Goal: Information Seeking & Learning: Learn about a topic

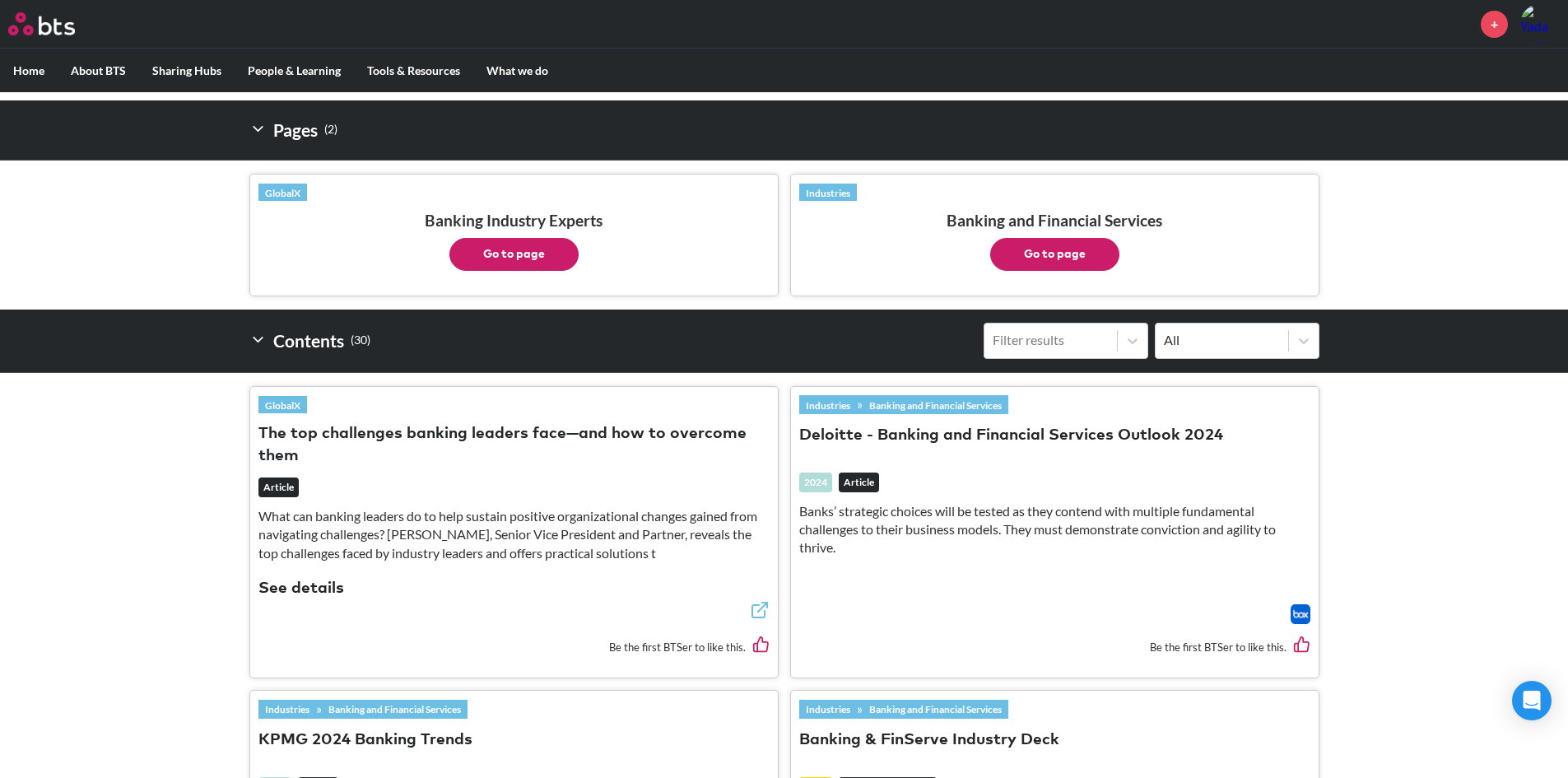
scroll to position [329, 0]
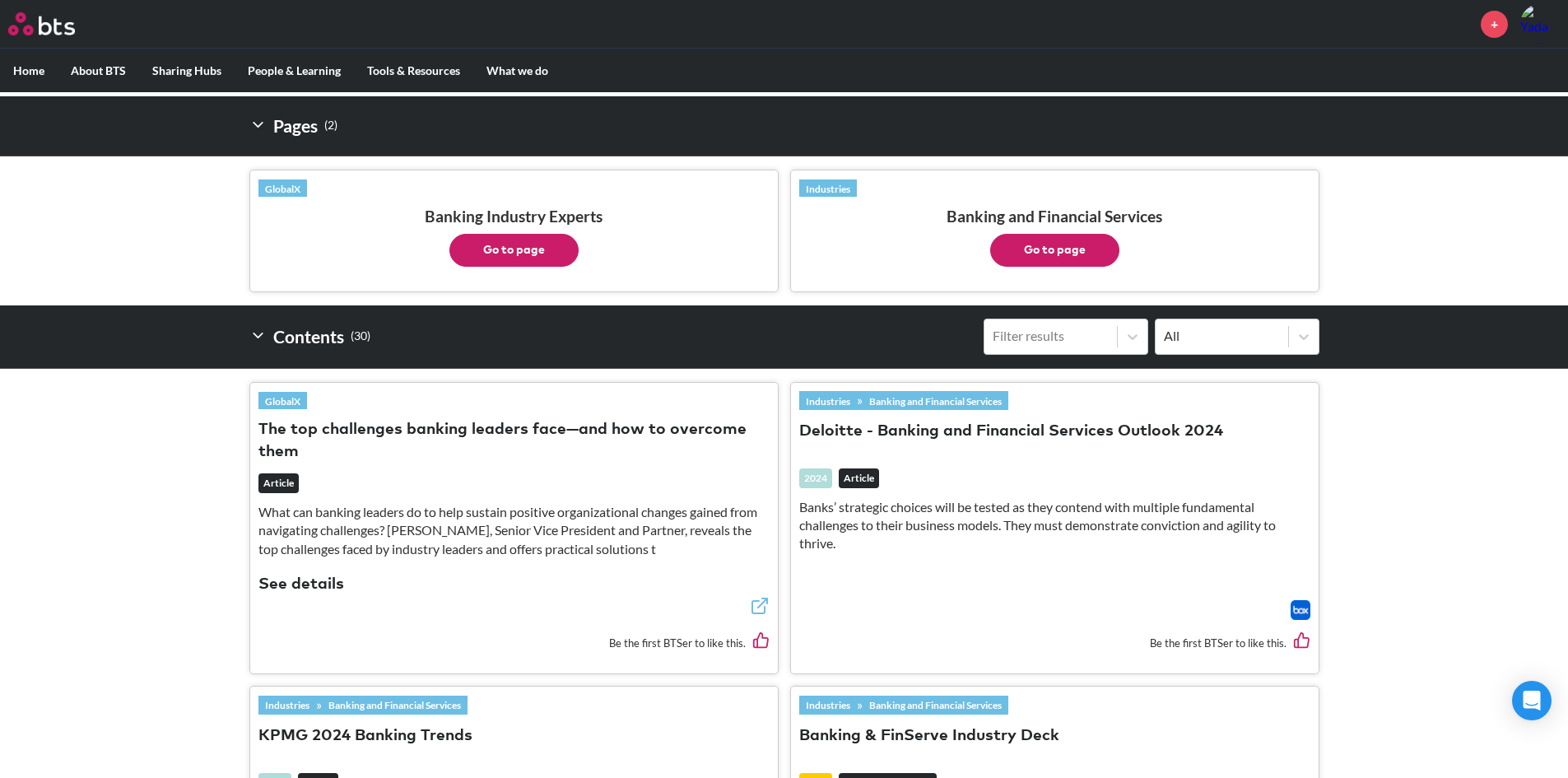
click at [693, 428] on button "The top challenges banking leaders face—and how to overcome them" at bounding box center [513, 441] width 511 height 44
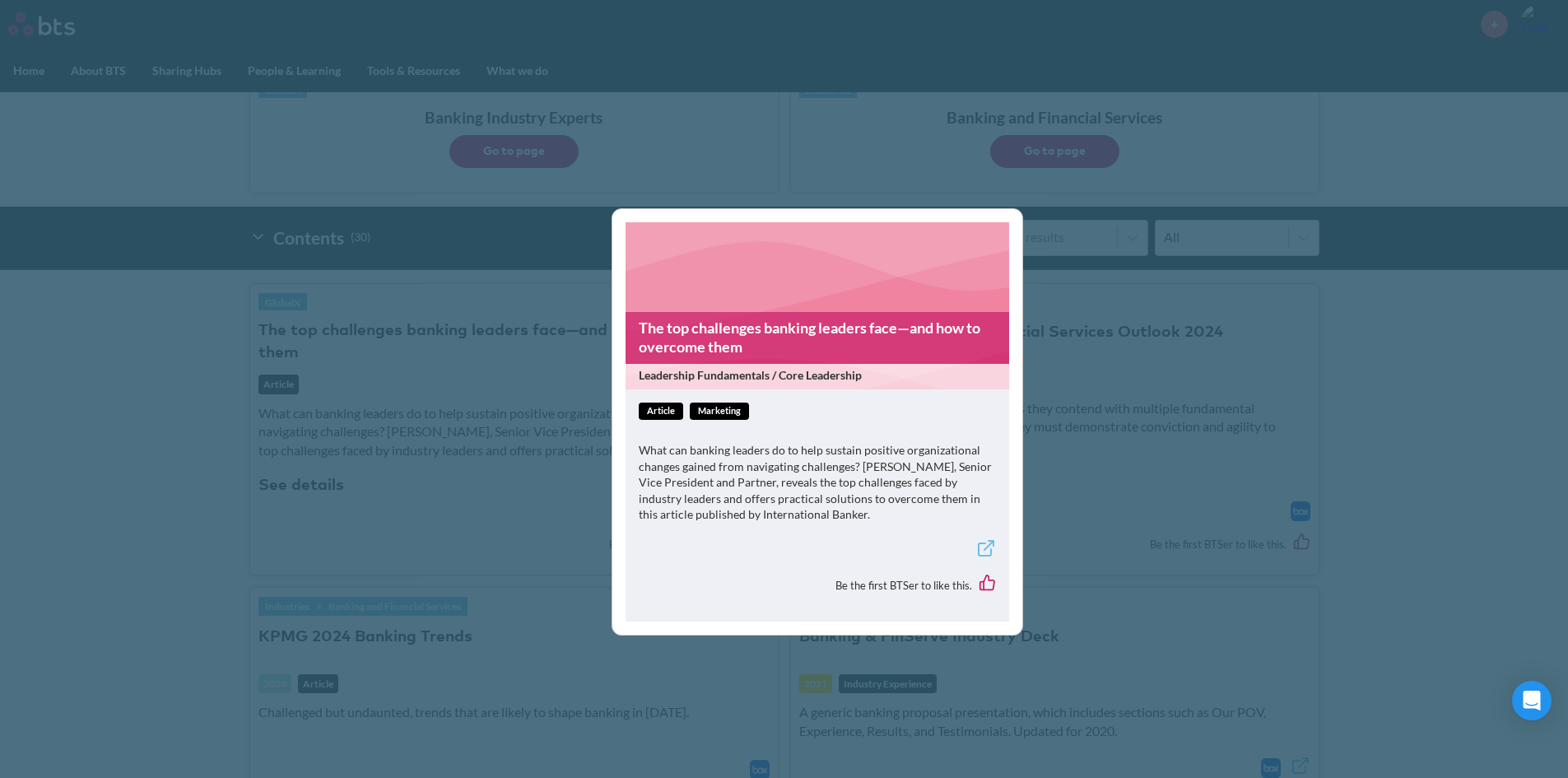
scroll to position [576, 0]
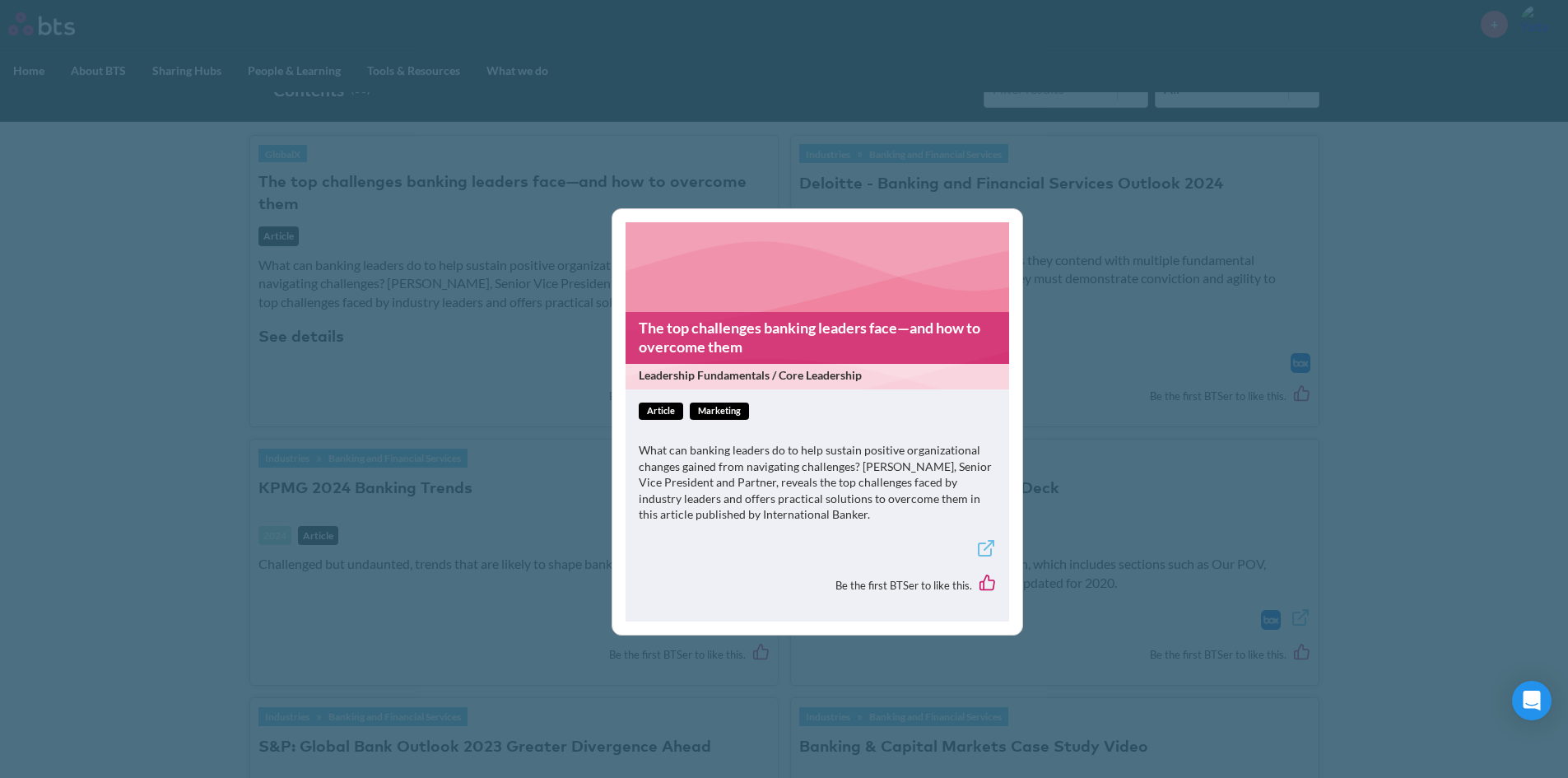
click at [1055, 376] on div "The top challenges banking leaders face—and how to overcome them Leadership Fun…" at bounding box center [784, 389] width 1568 height 778
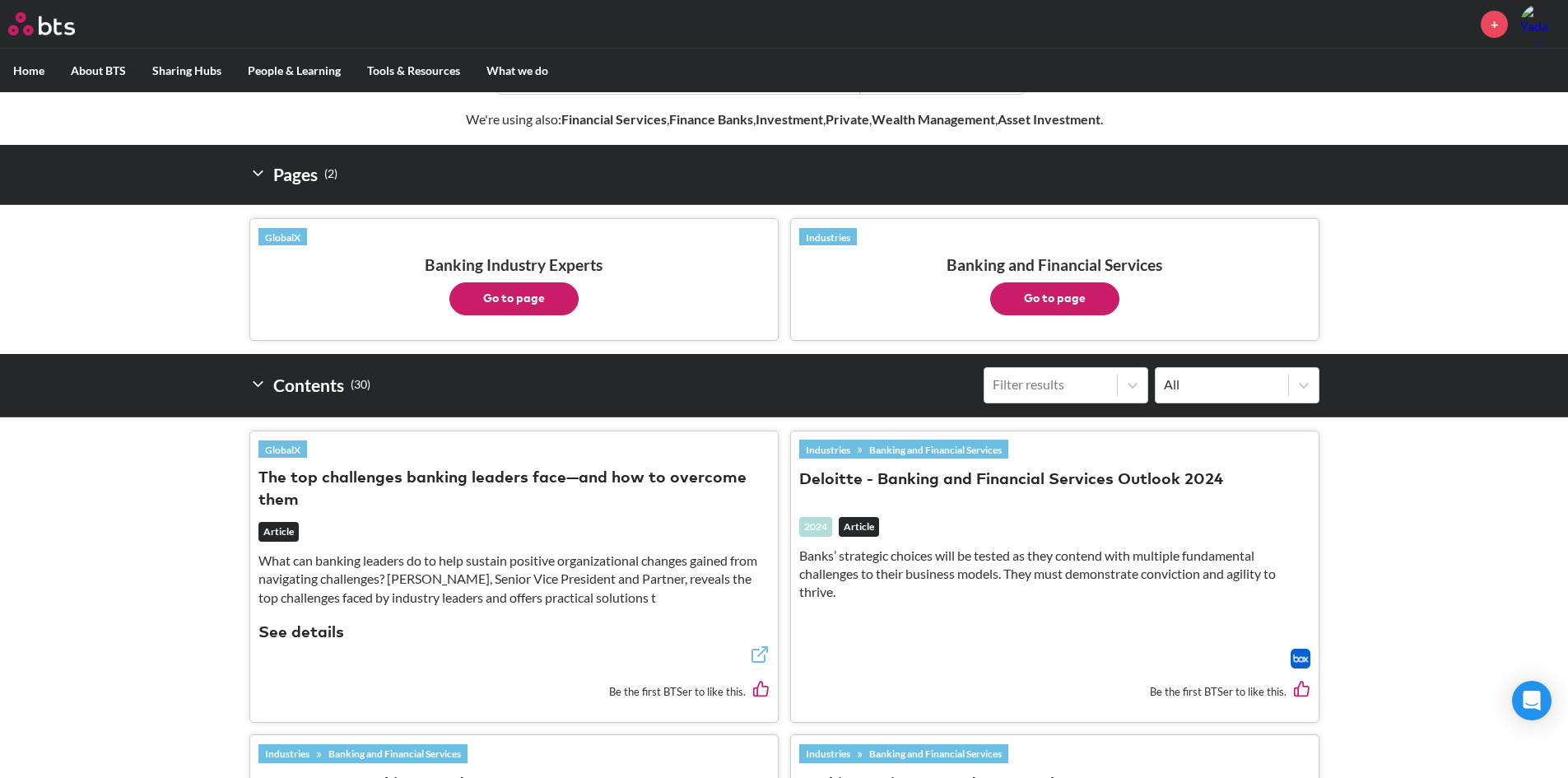
scroll to position [165, 0]
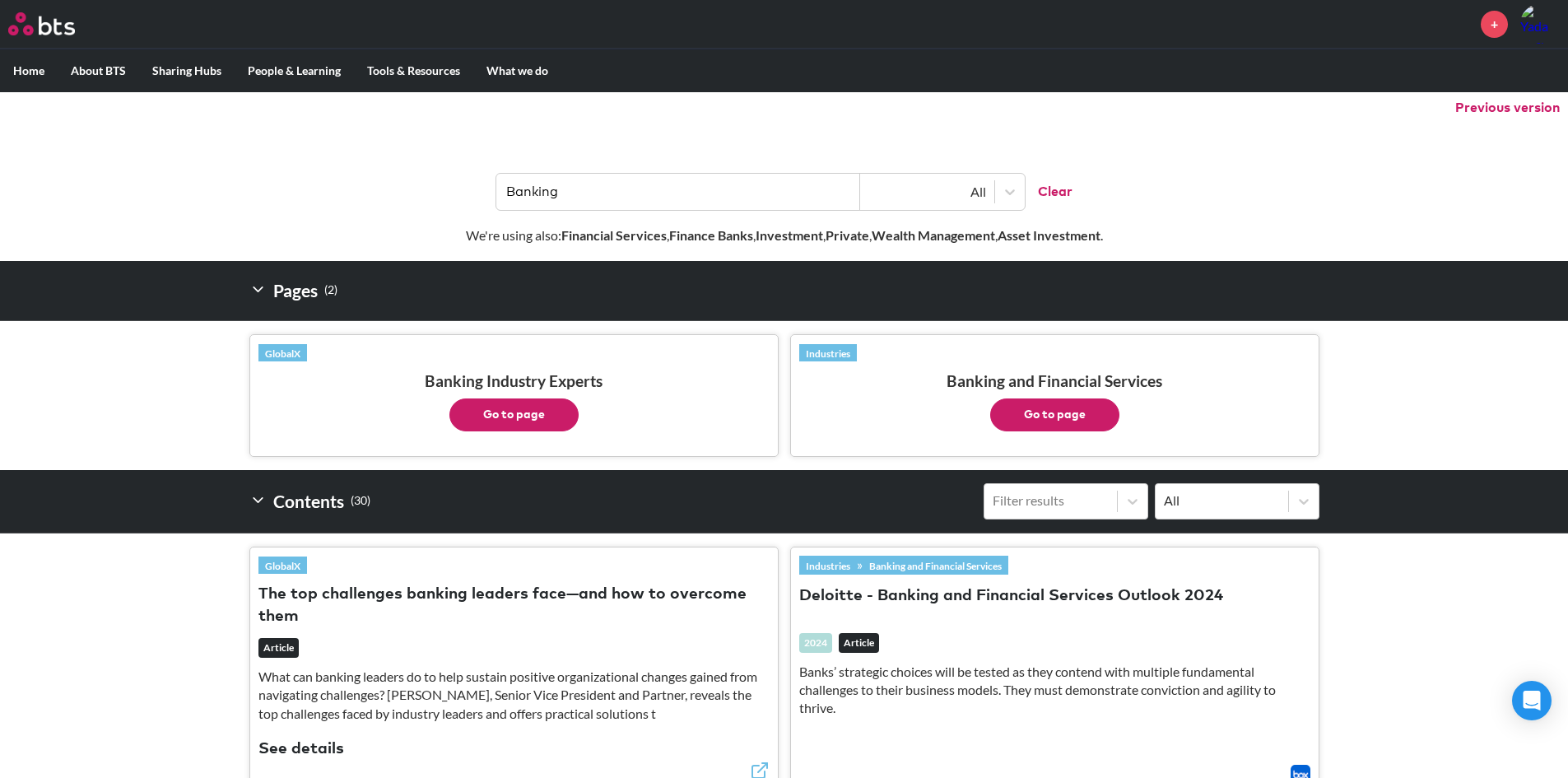
click at [505, 420] on button "Go to page" at bounding box center [514, 415] width 129 height 33
click at [1065, 422] on button "Go to page" at bounding box center [1055, 415] width 129 height 33
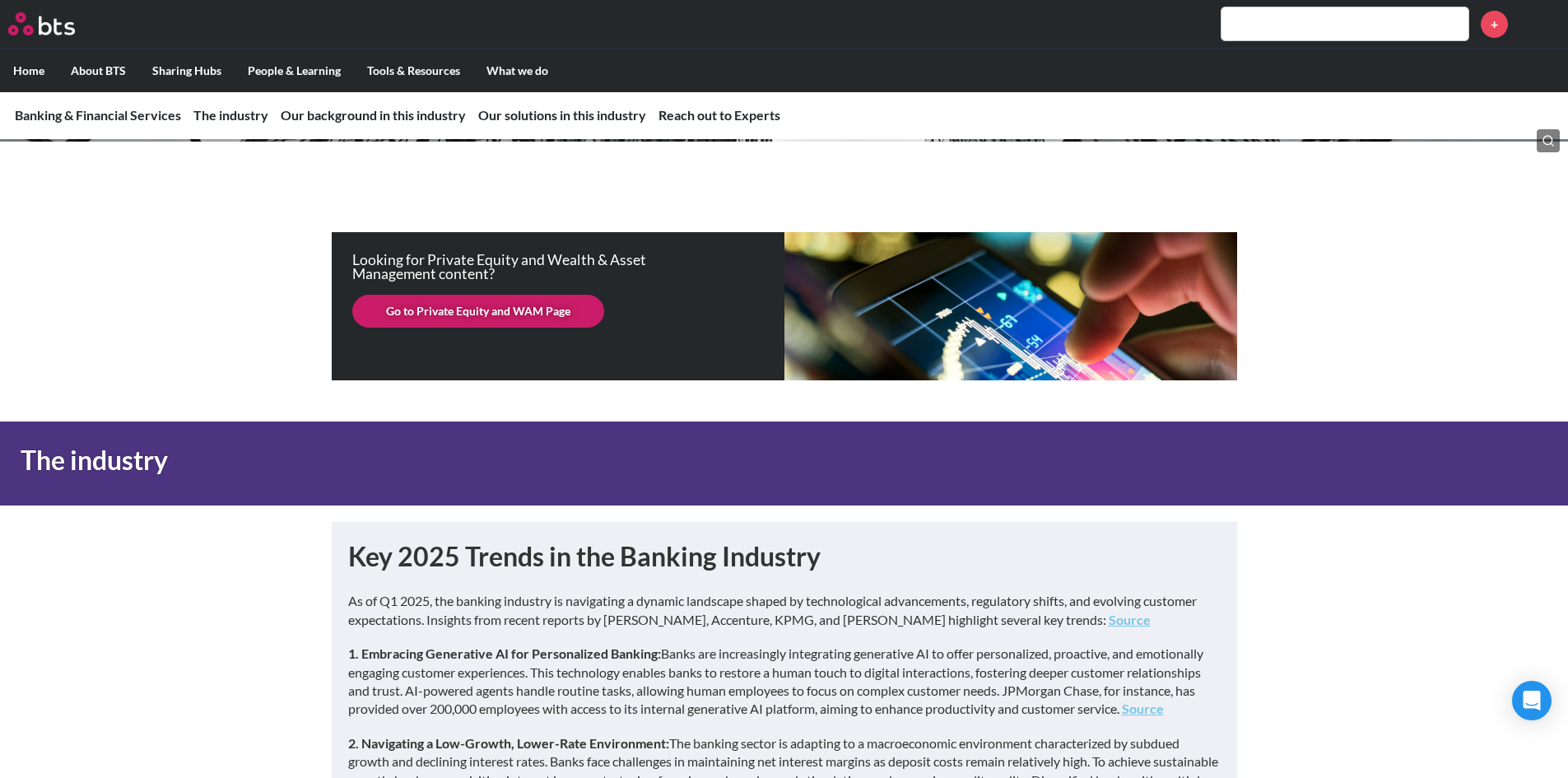
scroll to position [246, 0]
